Goal: Information Seeking & Learning: Learn about a topic

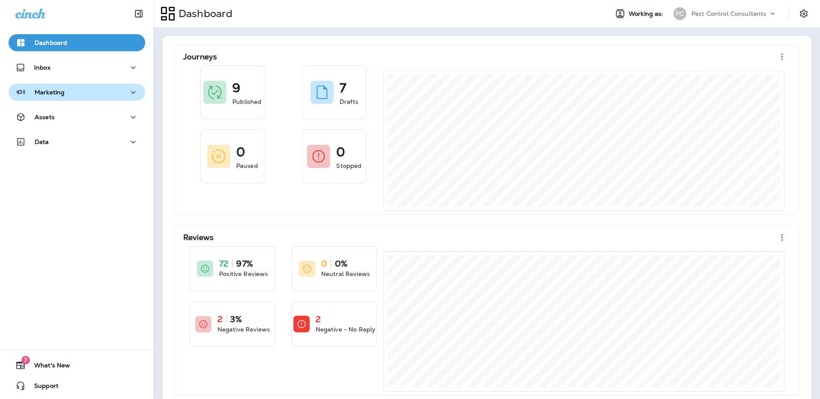
click at [109, 90] on div "Marketing" at bounding box center [76, 92] width 123 height 11
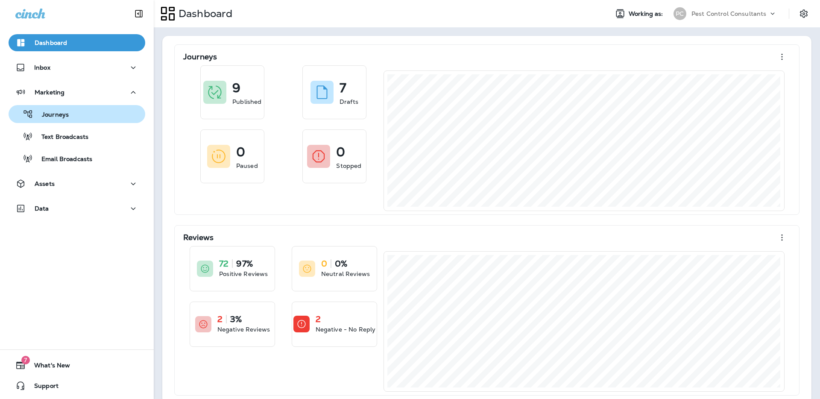
click at [98, 116] on div "Journeys" at bounding box center [77, 114] width 130 height 13
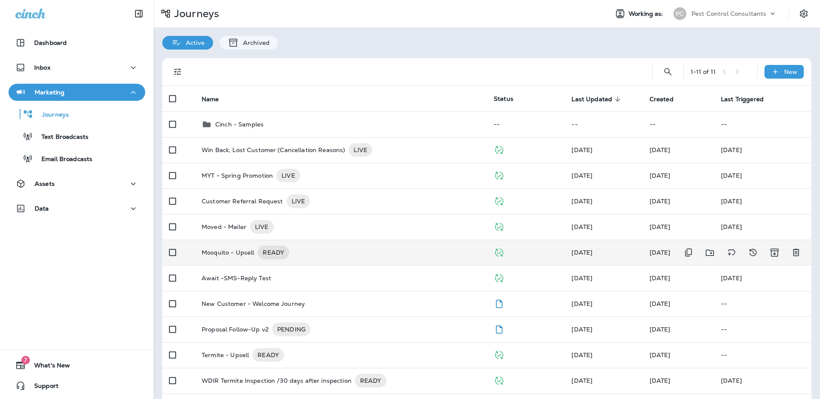
click at [222, 251] on p "Mosquito - Upsell" at bounding box center [228, 253] width 53 height 14
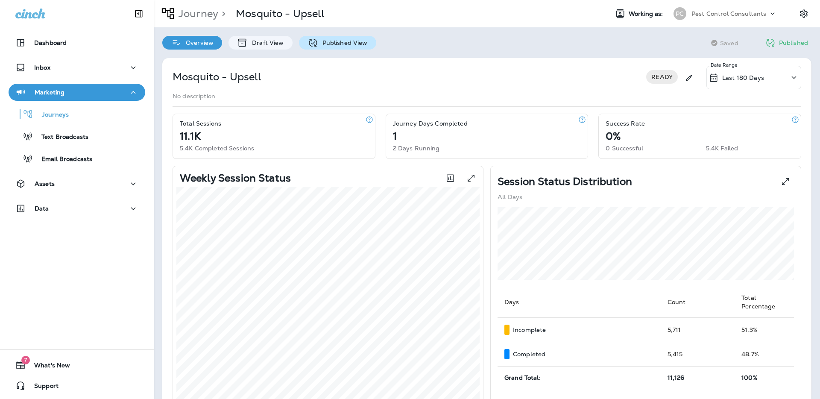
click at [351, 44] on p "Published View" at bounding box center [343, 42] width 50 height 7
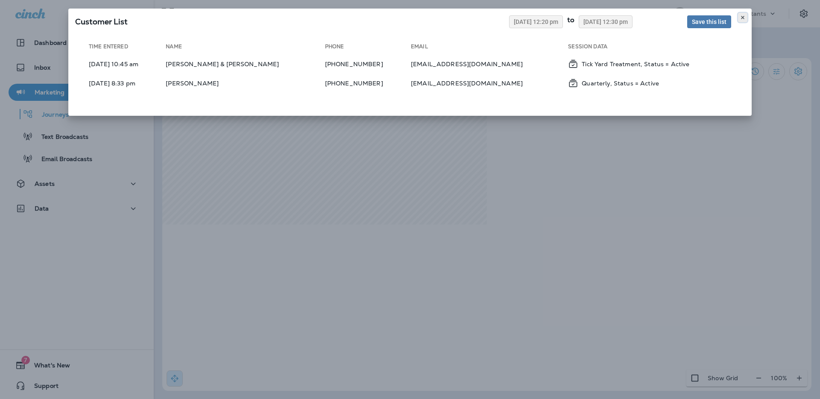
click at [742, 17] on icon at bounding box center [742, 17] width 5 height 5
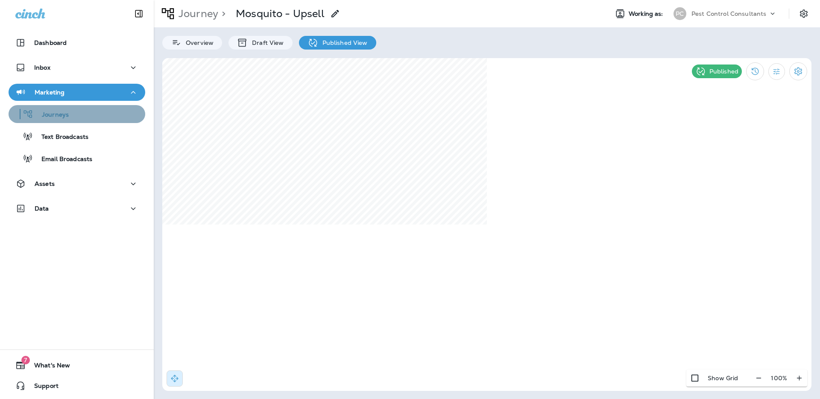
click at [102, 118] on div "Journeys" at bounding box center [77, 114] width 130 height 13
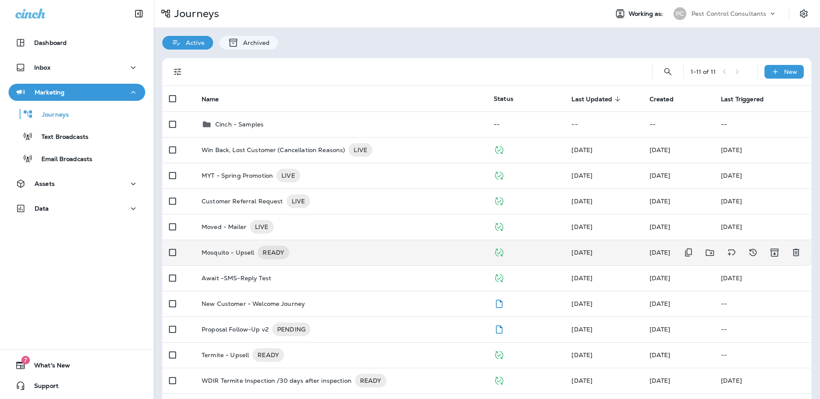
click at [229, 254] on p "Mosquito - Upsell" at bounding box center [228, 253] width 53 height 14
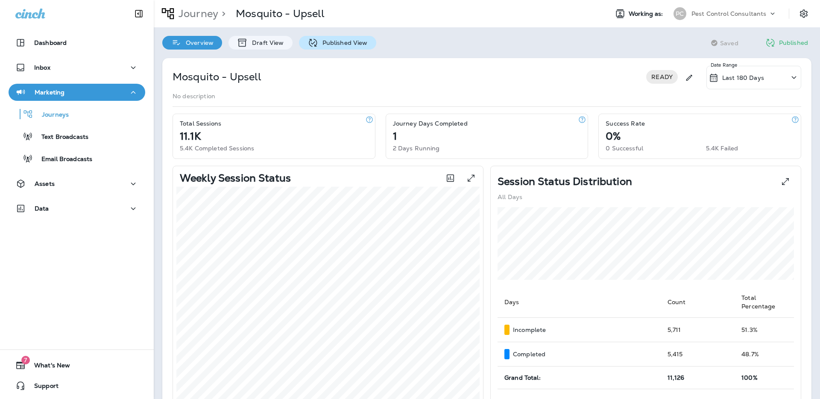
click at [349, 47] on div "Published View" at bounding box center [337, 43] width 77 height 14
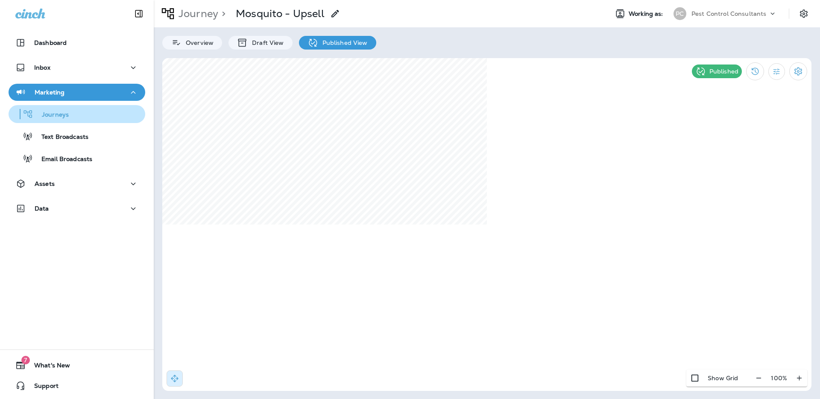
click at [91, 118] on div "Journeys" at bounding box center [77, 114] width 130 height 13
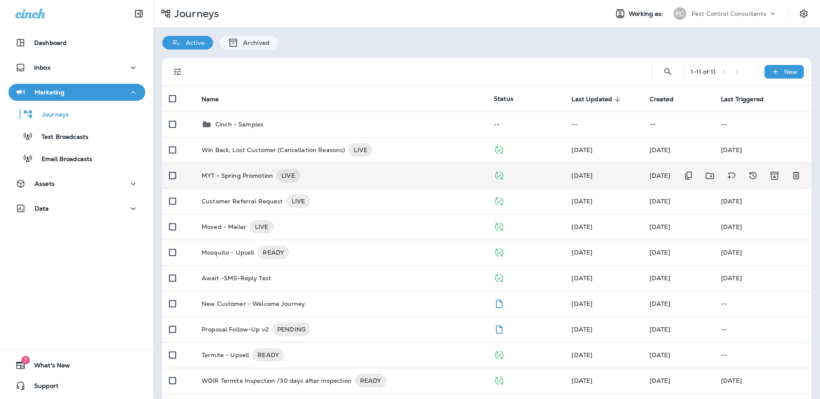
click at [236, 178] on p "MYT - Spring Promotion" at bounding box center [237, 176] width 71 height 14
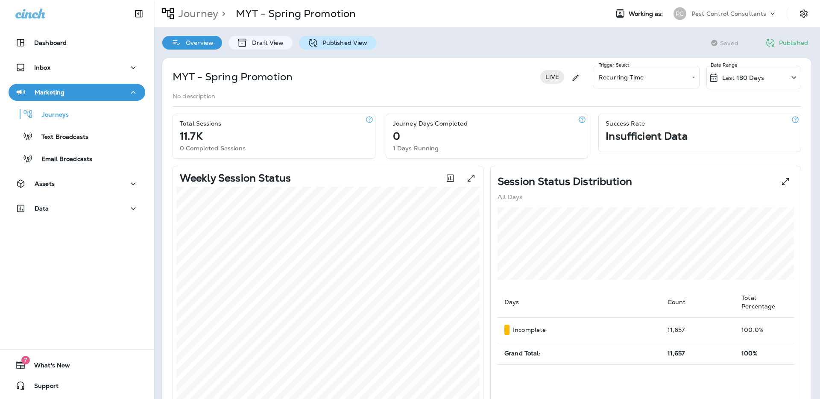
click at [346, 45] on p "Published View" at bounding box center [343, 42] width 50 height 7
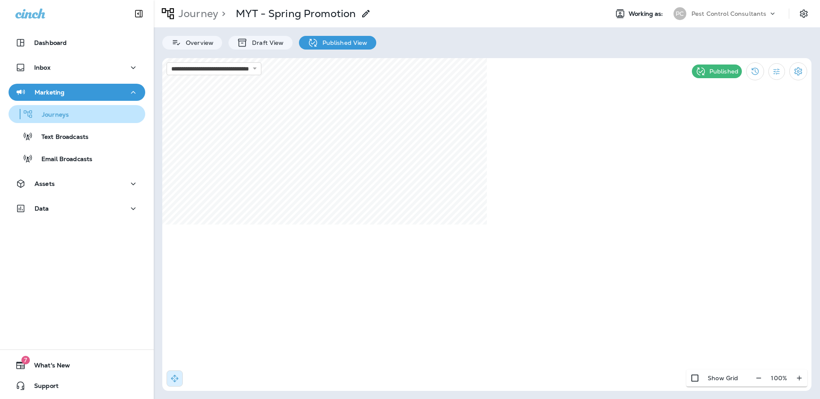
click at [93, 117] on div "Journeys" at bounding box center [77, 114] width 130 height 13
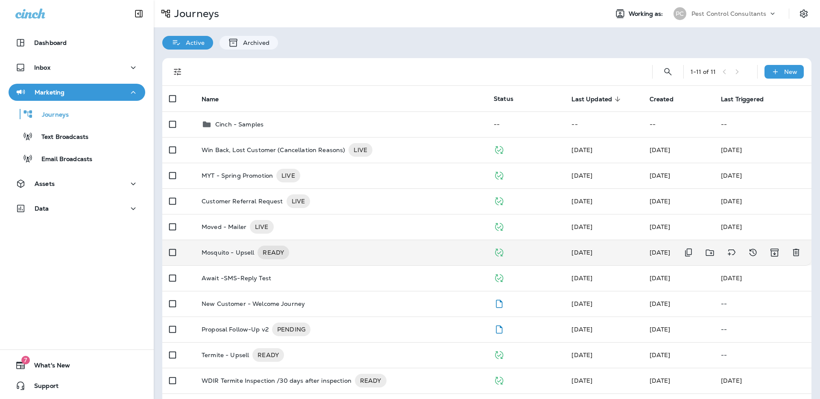
click at [235, 253] on p "Mosquito - Upsell" at bounding box center [228, 253] width 53 height 14
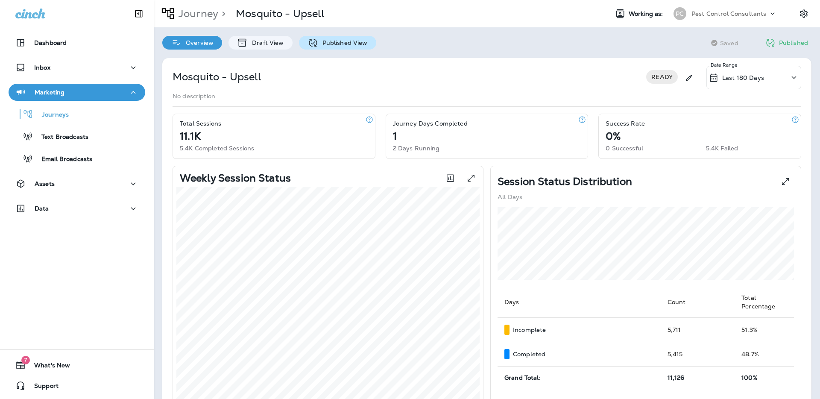
click at [336, 47] on div "Published View" at bounding box center [337, 43] width 77 height 14
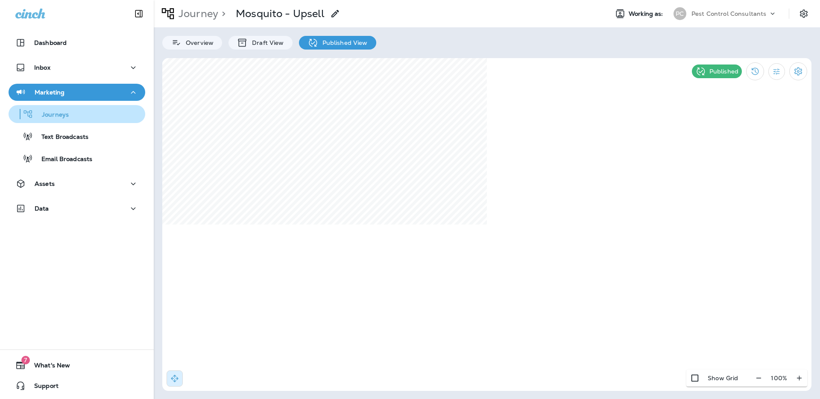
click at [80, 117] on div "Journeys" at bounding box center [77, 114] width 130 height 13
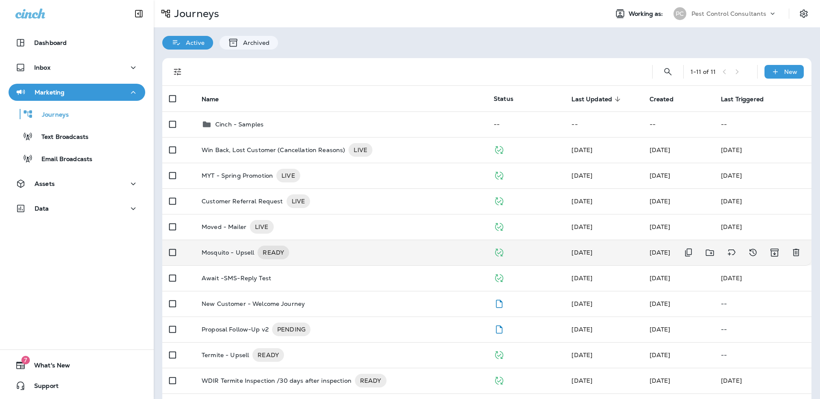
scroll to position [29, 0]
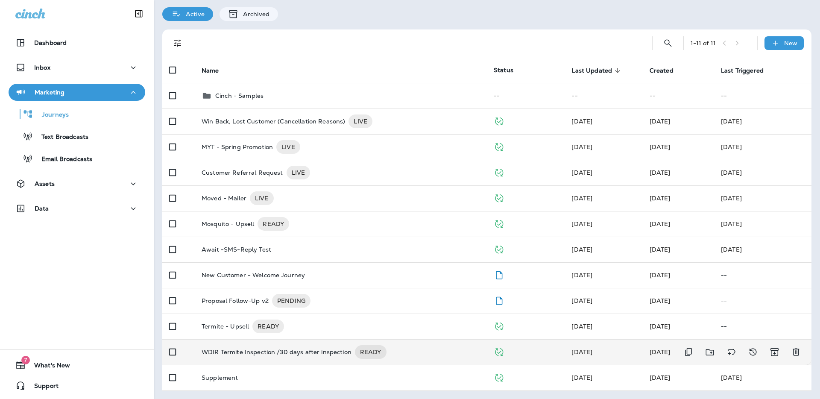
click at [229, 351] on p "WDIR Termite Inspection /30 days after inspection" at bounding box center [277, 352] width 150 height 14
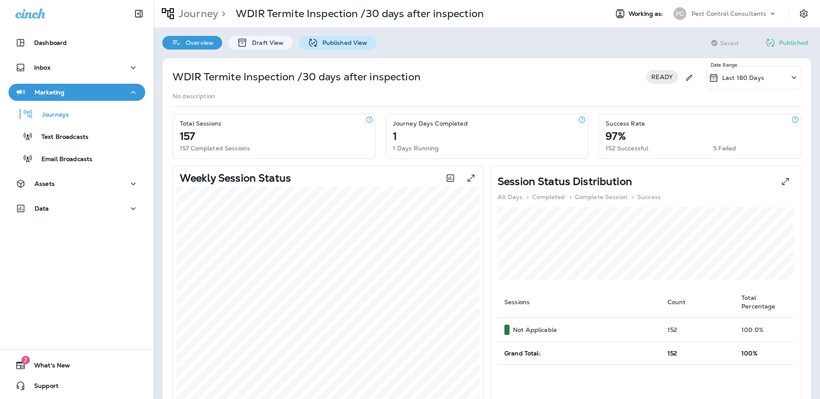
click at [333, 47] on div "Published View" at bounding box center [337, 43] width 77 height 14
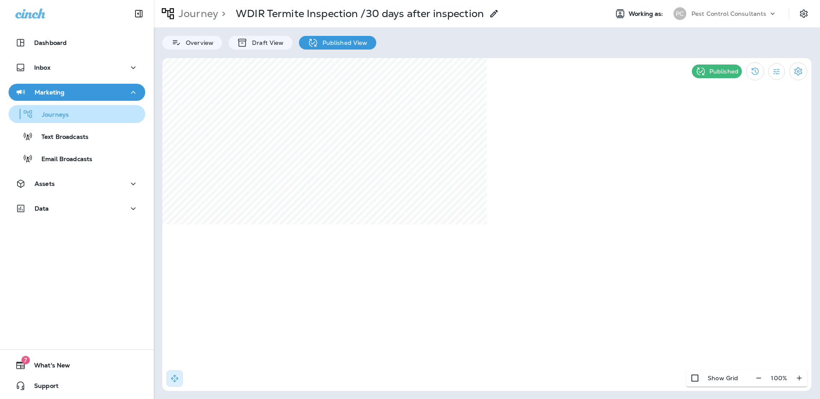
click at [92, 116] on div "Journeys" at bounding box center [77, 114] width 130 height 13
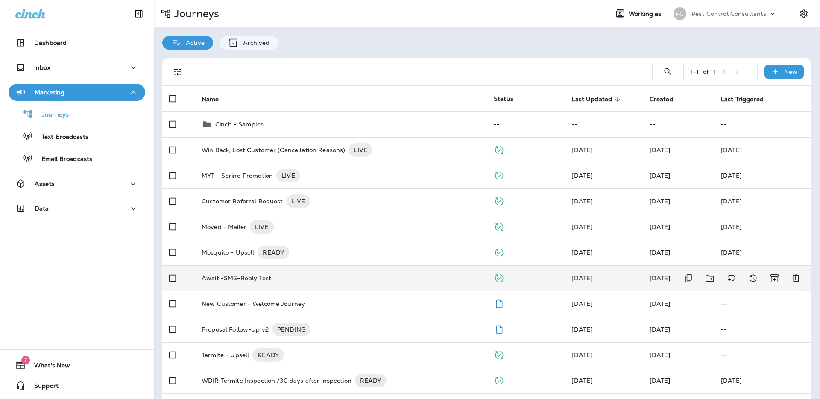
scroll to position [29, 0]
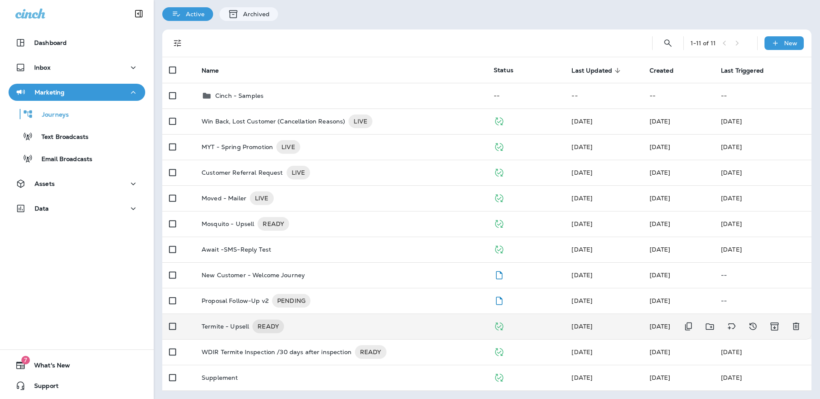
click at [205, 327] on p "Termite - Upsell" at bounding box center [225, 326] width 47 height 14
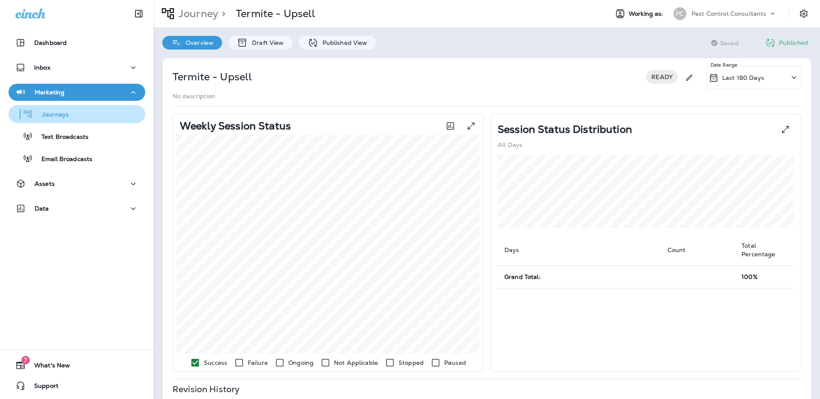
click at [98, 118] on div "Journeys" at bounding box center [77, 114] width 130 height 13
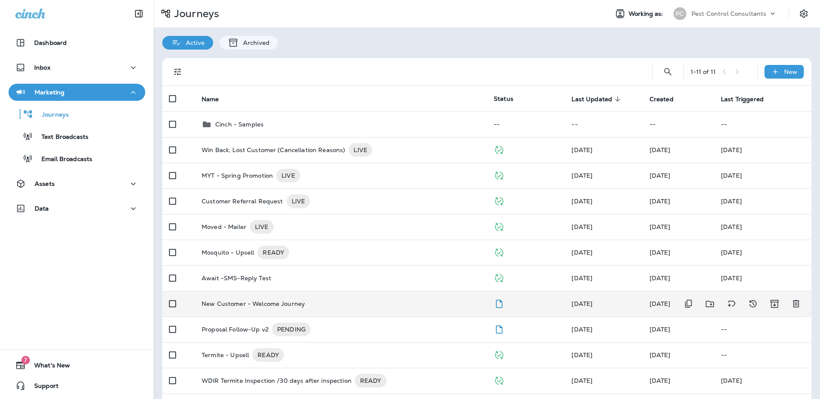
scroll to position [29, 0]
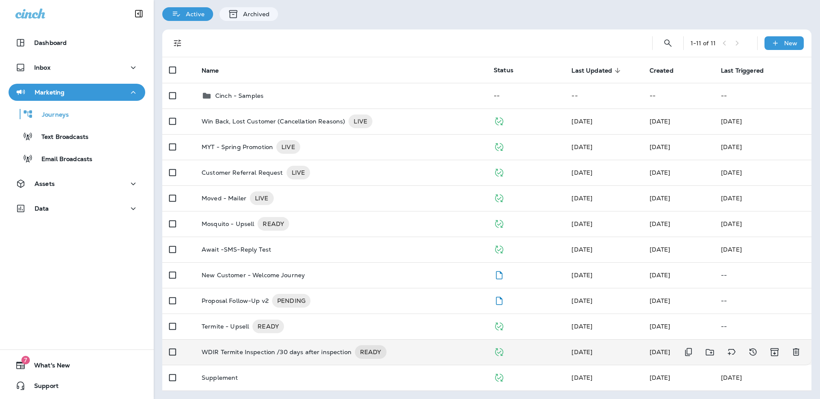
click at [278, 356] on p "WDIR Termite Inspection /30 days after inspection" at bounding box center [277, 352] width 150 height 14
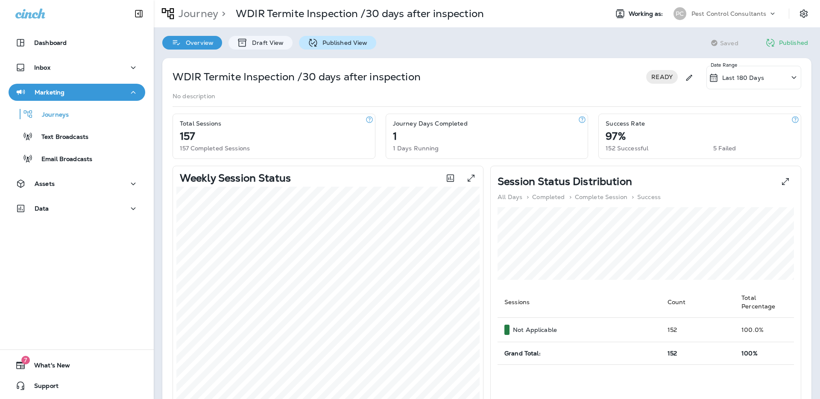
click at [336, 42] on p "Published View" at bounding box center [343, 42] width 50 height 7
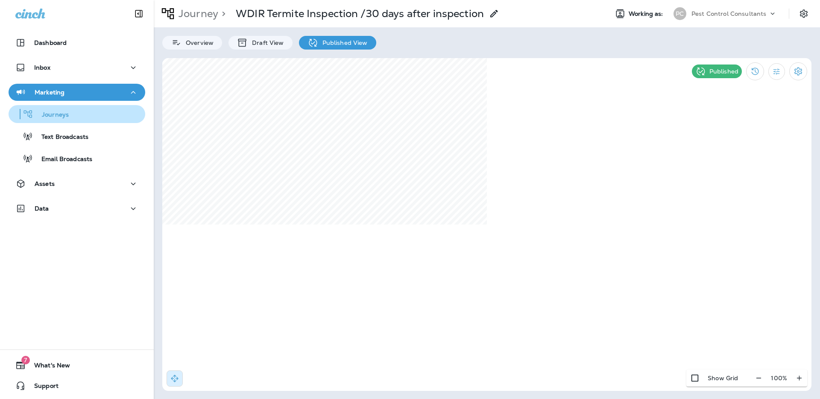
click at [89, 109] on div "Journeys" at bounding box center [77, 114] width 130 height 13
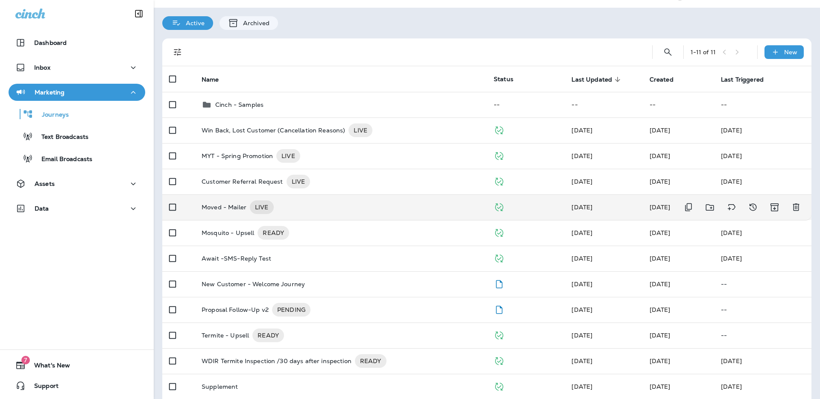
scroll to position [29, 0]
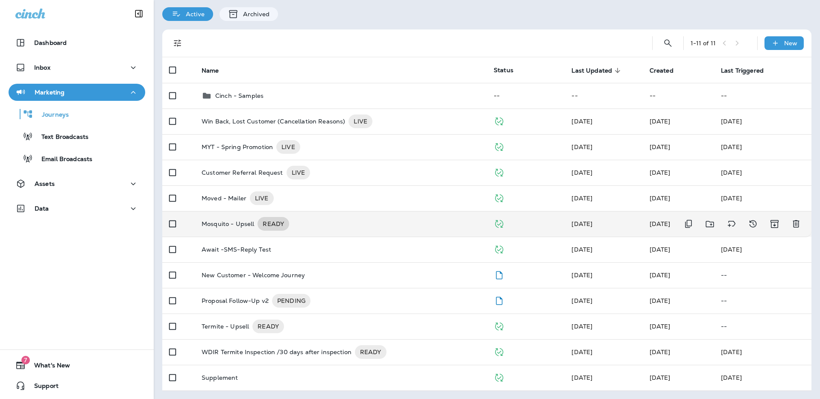
click at [282, 224] on span "READY" at bounding box center [273, 223] width 32 height 9
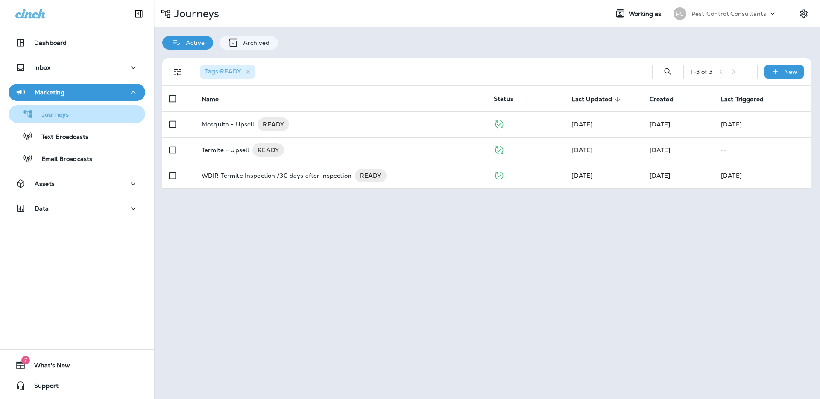
click at [97, 114] on div "Journeys" at bounding box center [77, 114] width 130 height 13
click at [250, 72] on icon "button" at bounding box center [248, 71] width 7 height 7
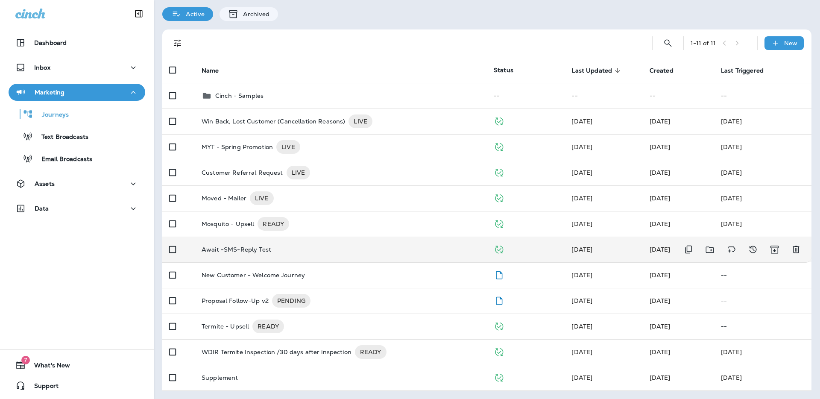
scroll to position [28, 0]
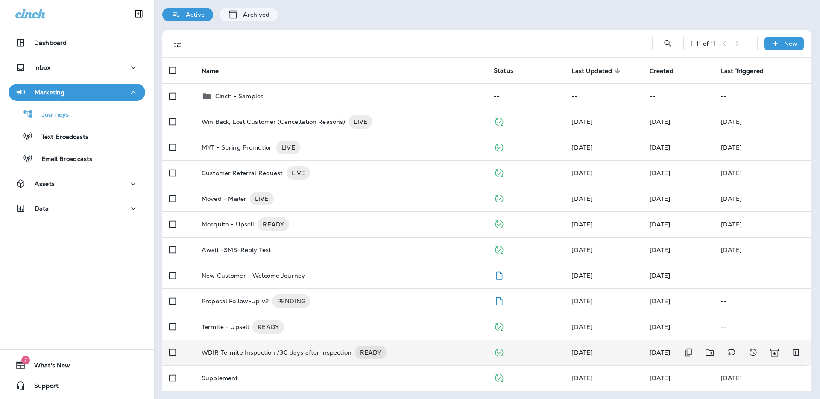
click at [314, 353] on p "WDIR Termite Inspection /30 days after inspection" at bounding box center [277, 352] width 150 height 14
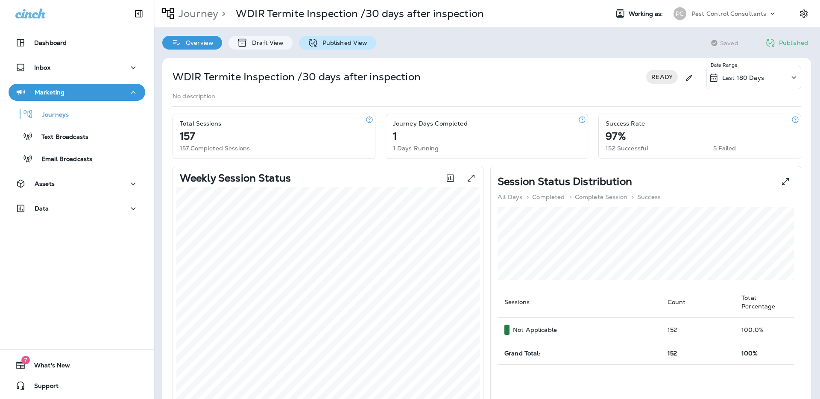
click at [353, 47] on div "Published View" at bounding box center [337, 43] width 77 height 14
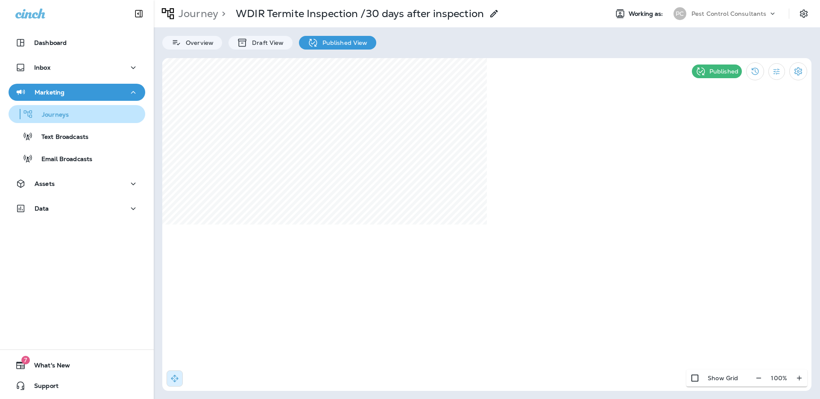
click at [86, 117] on div "Journeys" at bounding box center [77, 114] width 130 height 13
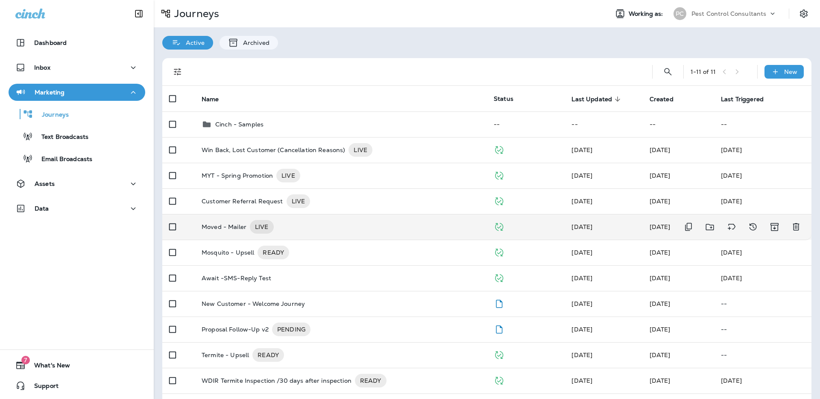
click at [226, 226] on p "Moved - Mailer" at bounding box center [224, 227] width 45 height 14
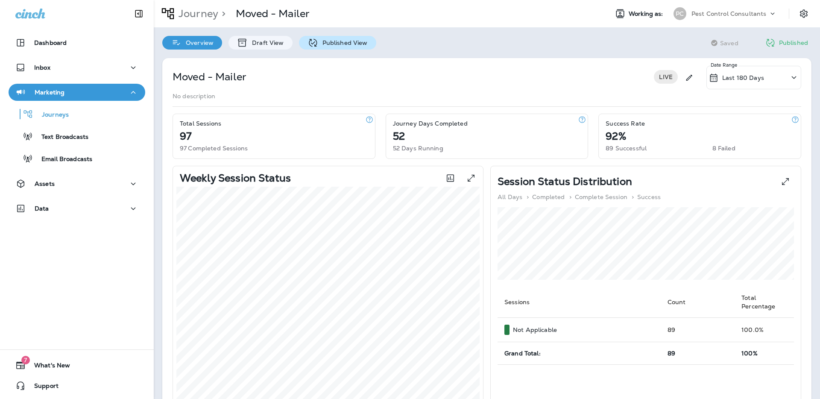
click at [339, 45] on p "Published View" at bounding box center [343, 42] width 50 height 7
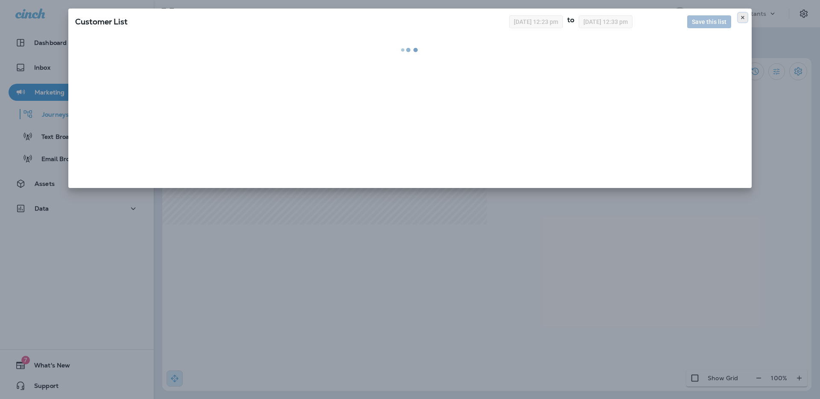
click at [743, 18] on icon at bounding box center [742, 17] width 5 height 5
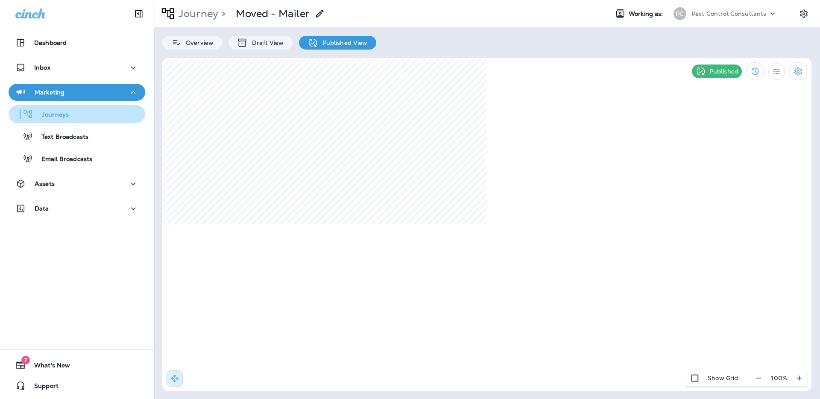
click at [79, 117] on div "Journeys" at bounding box center [77, 114] width 130 height 13
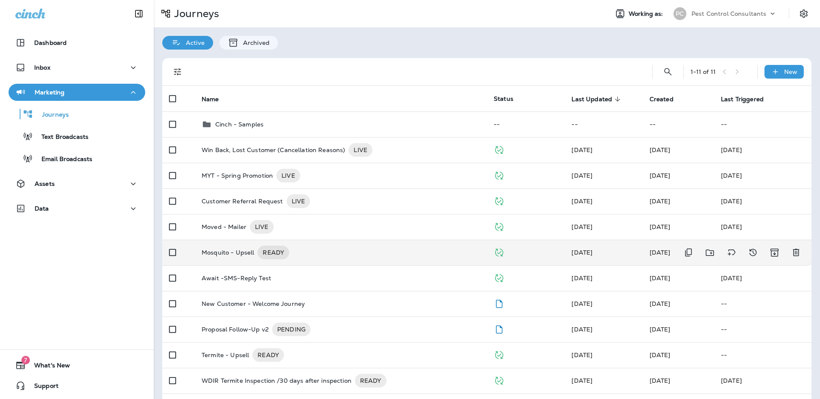
scroll to position [29, 0]
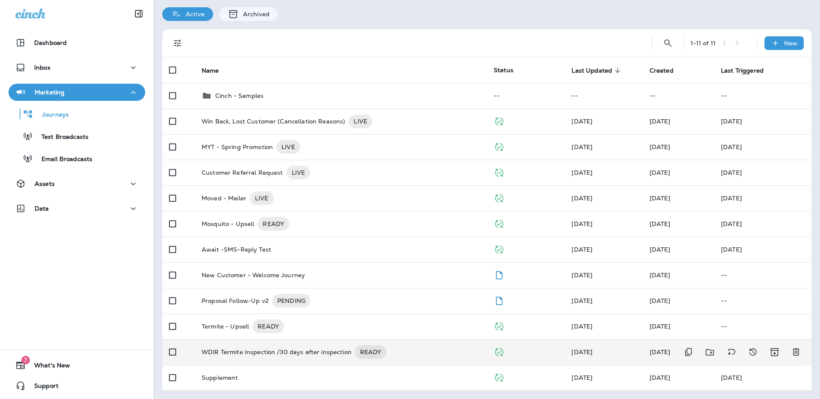
click at [305, 353] on p "WDIR Termite Inspection /30 days after inspection" at bounding box center [277, 352] width 150 height 14
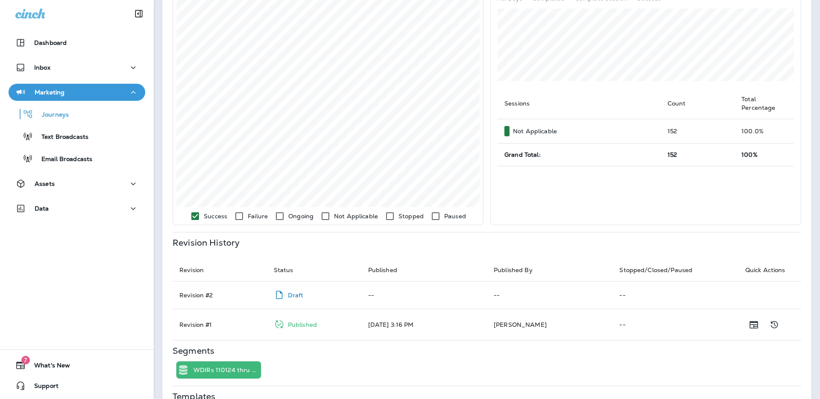
scroll to position [245, 0]
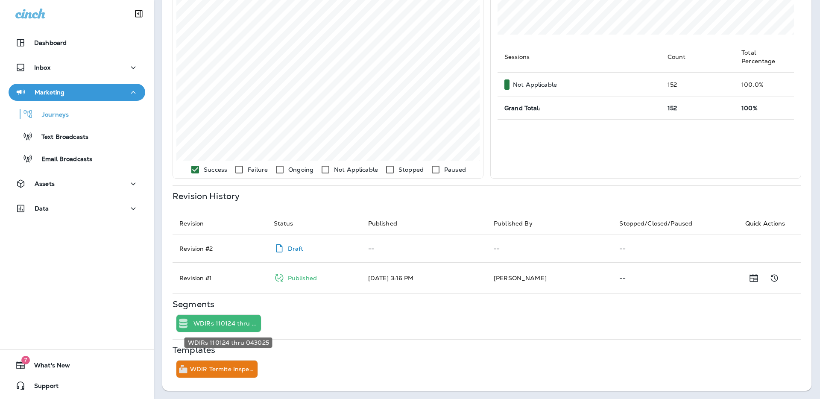
click at [243, 322] on p "WDIRs 110124 thru 043025" at bounding box center [225, 323] width 64 height 7
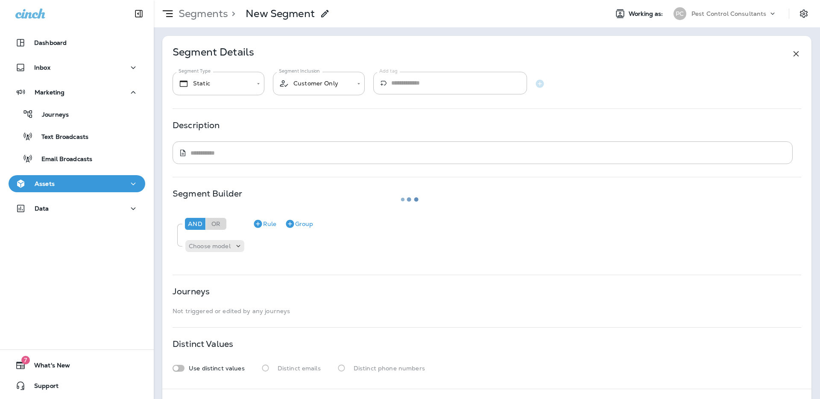
type textarea "**********"
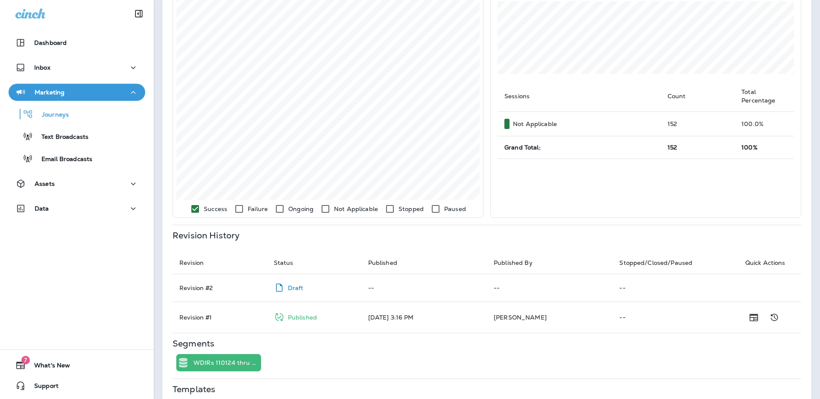
scroll to position [245, 0]
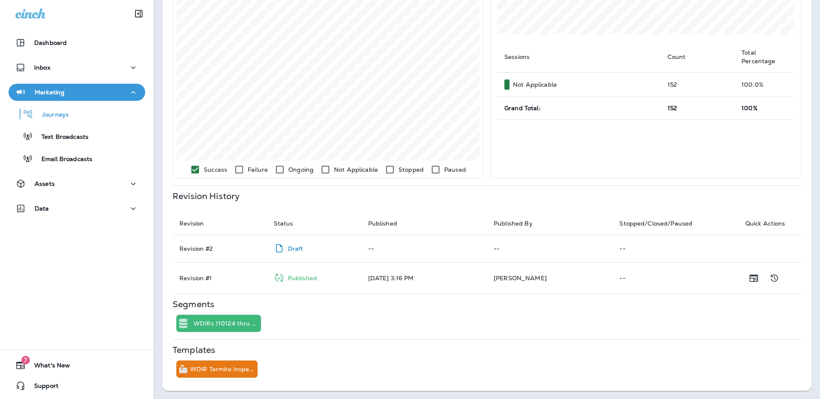
click at [325, 206] on div "Revision History Revision Status Published Published By Stopped/Closed/Paused Q…" at bounding box center [486, 243] width 628 height 101
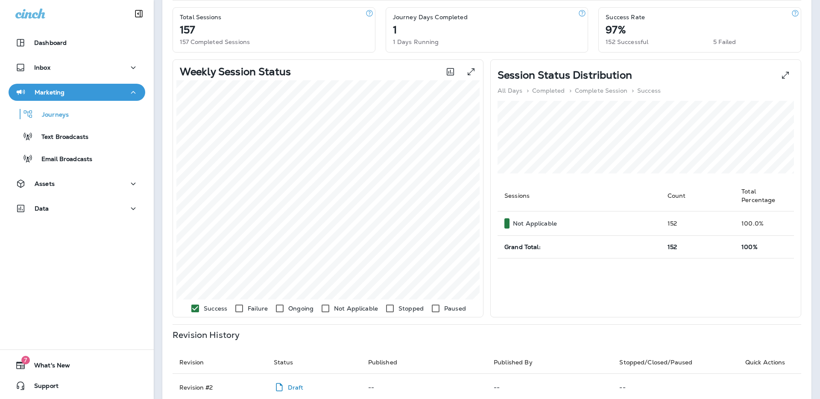
scroll to position [0, 0]
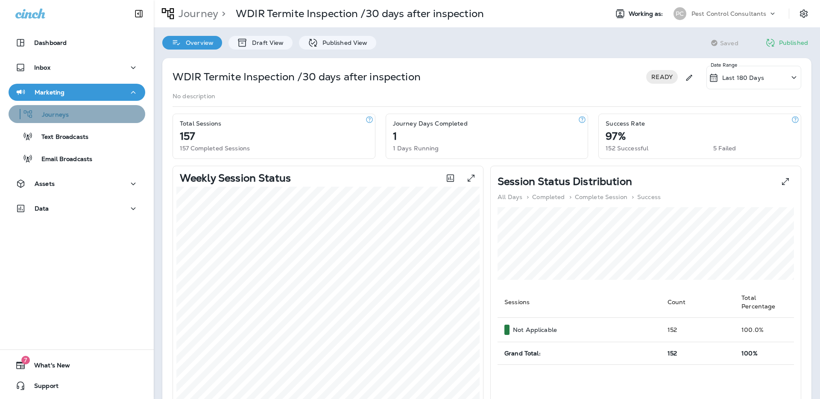
click at [85, 111] on div "Journeys" at bounding box center [77, 114] width 130 height 13
